Goal: Find contact information: Find contact information

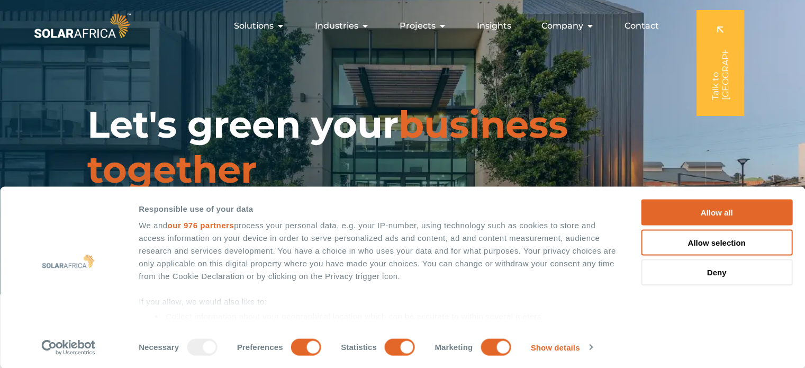
click at [641, 25] on span "Contact" at bounding box center [641, 26] width 34 height 13
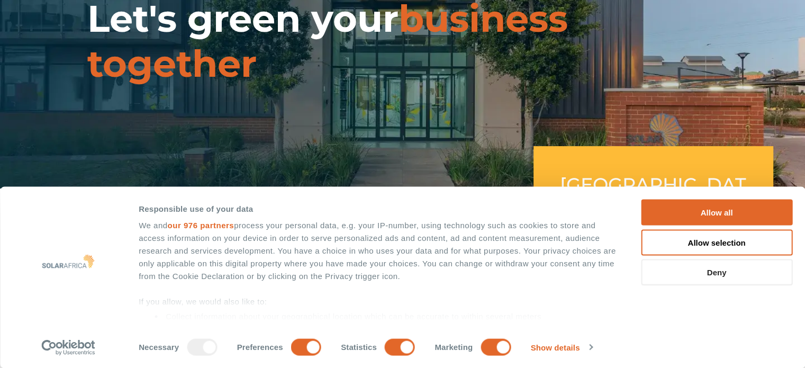
click at [719, 272] on button "Deny" at bounding box center [716, 272] width 151 height 26
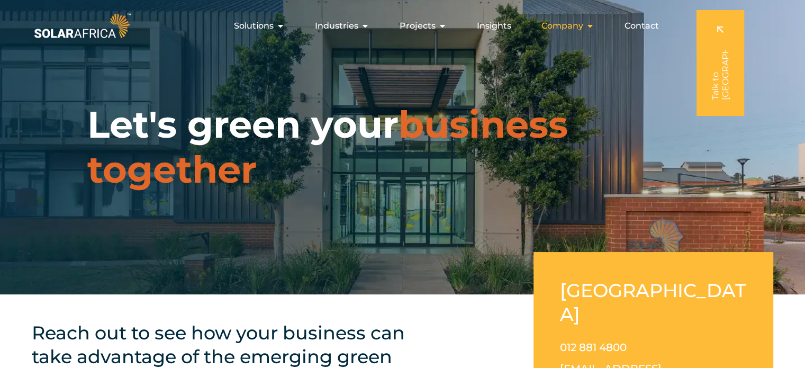
click at [576, 26] on span "Company" at bounding box center [562, 26] width 42 height 13
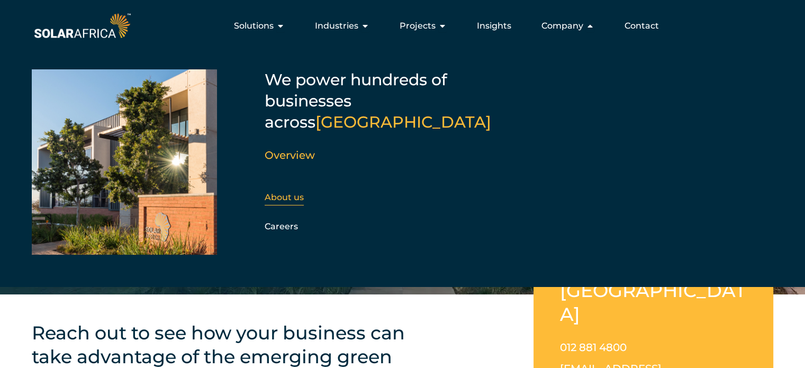
click at [286, 192] on link "About us" at bounding box center [283, 197] width 39 height 10
